Goal: Submit feedback/report problem: Submit feedback/report problem

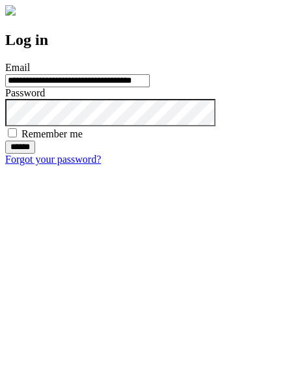
type input "**********"
click at [35, 154] on input "******" at bounding box center [20, 147] width 30 height 13
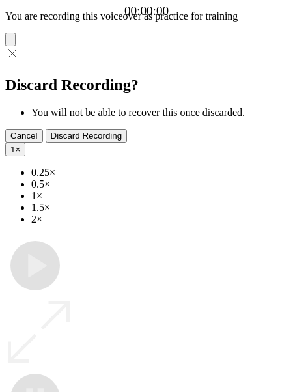
type input "**********"
